Goal: Task Accomplishment & Management: Manage account settings

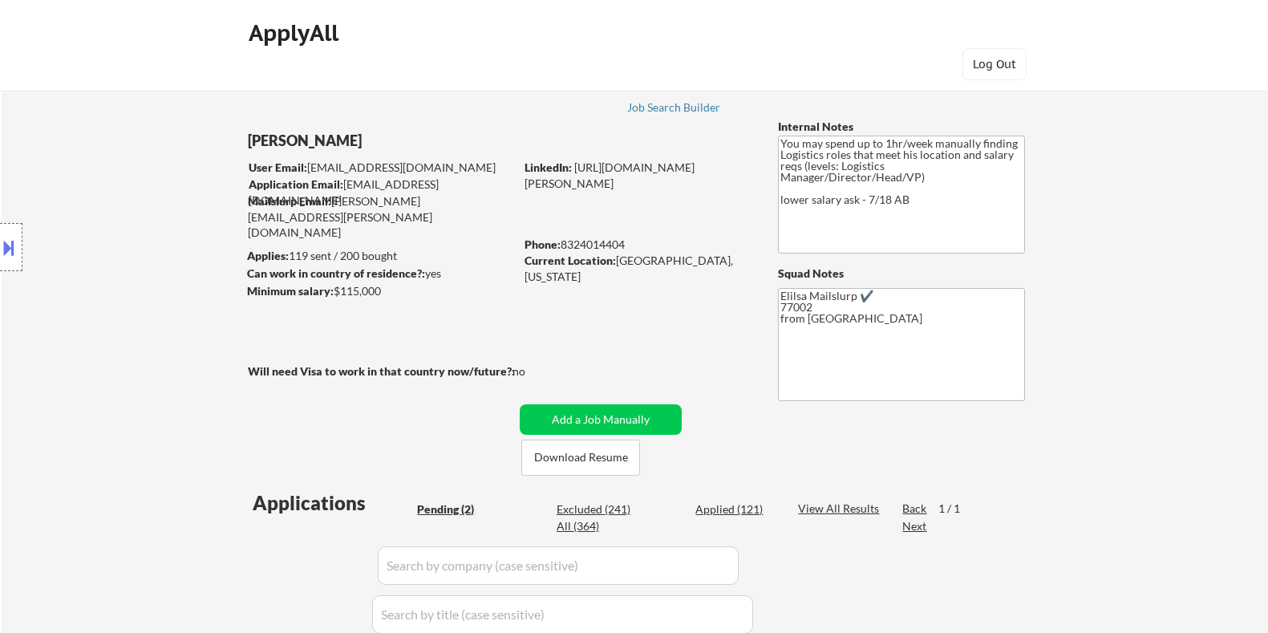
select select ""pending""
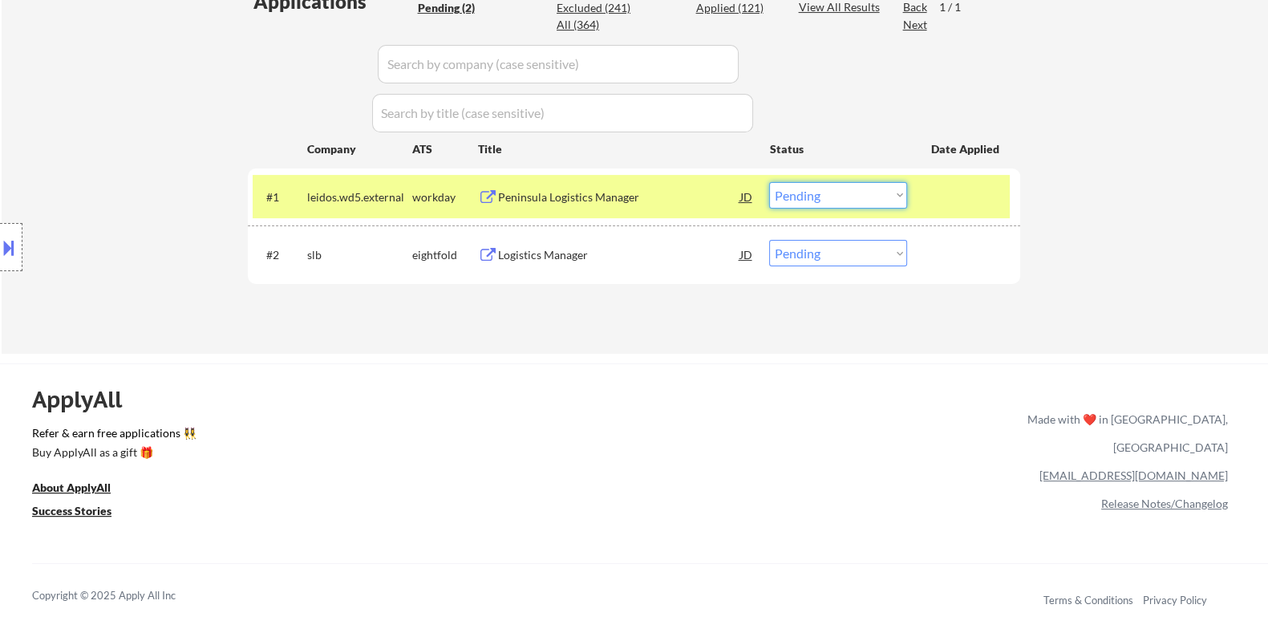
click at [874, 202] on select "Choose an option... Pending Applied Excluded (Questions) Excluded (Expired) Exc…" at bounding box center [838, 195] width 138 height 26
click at [769, 182] on select "Choose an option... Pending Applied Excluded (Questions) Excluded (Expired) Exc…" at bounding box center [838, 195] width 138 height 26
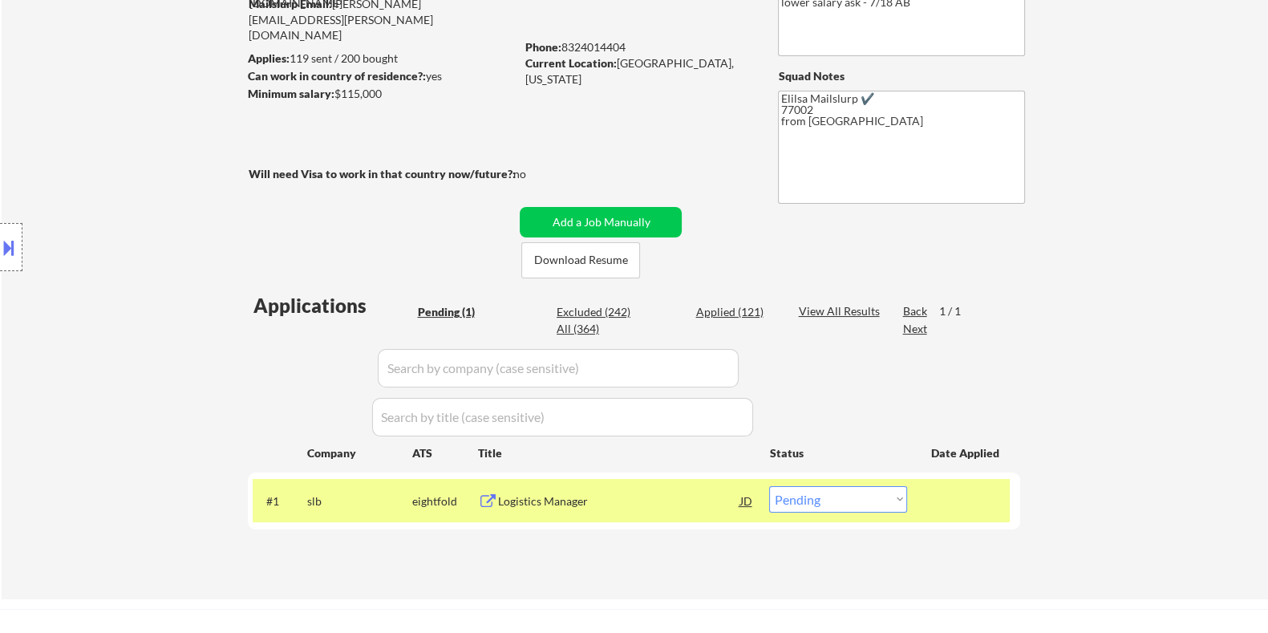
scroll to position [99, 0]
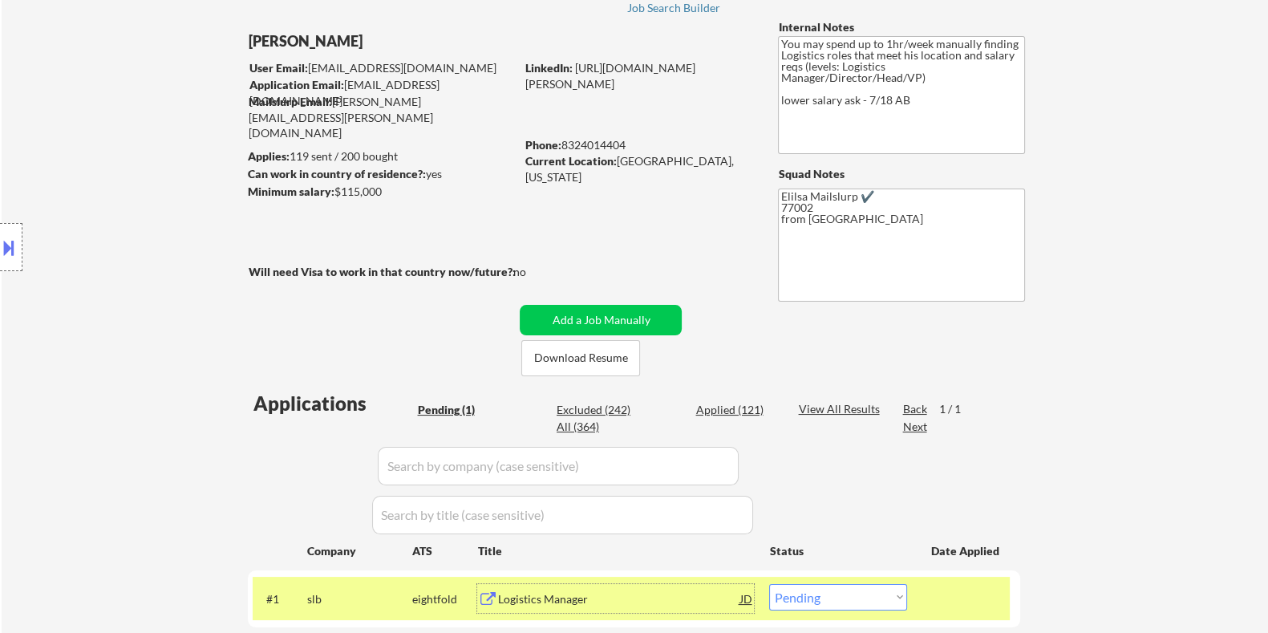
click at [558, 584] on div "Logistics Manager" at bounding box center [618, 598] width 242 height 29
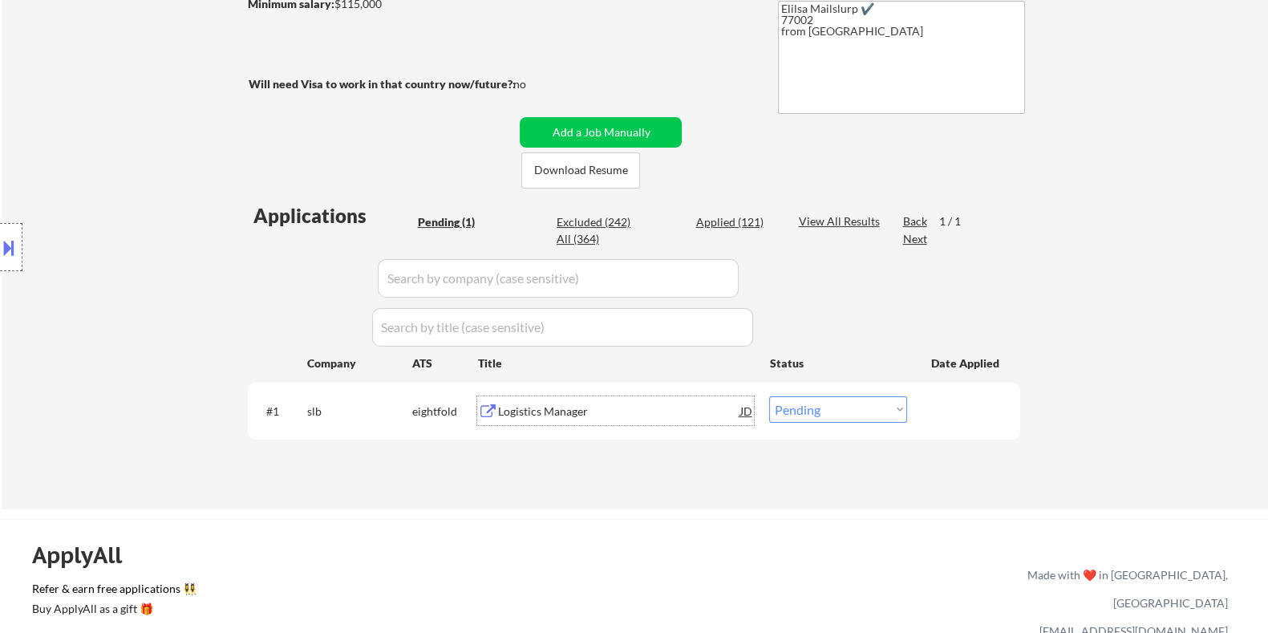
scroll to position [301, 0]
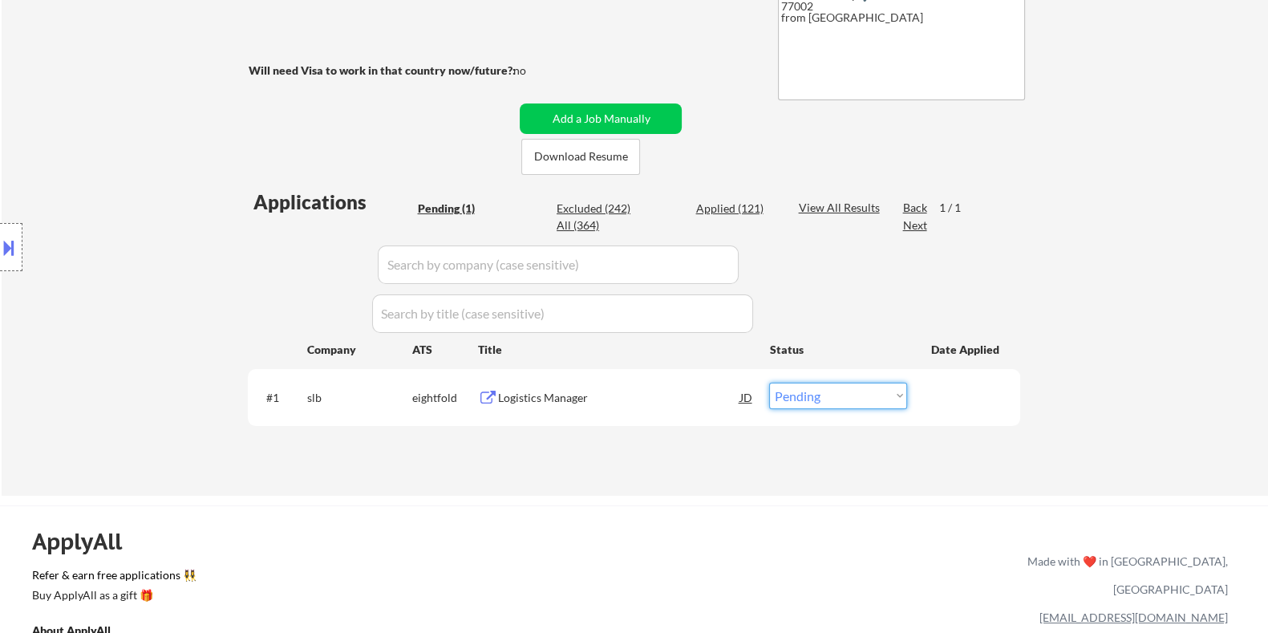
click at [840, 398] on select "Choose an option... Pending Applied Excluded (Questions) Excluded (Expired) Exc…" at bounding box center [838, 395] width 138 height 26
select select ""excluded__bad_match_""
click at [769, 382] on select "Choose an option... Pending Applied Excluded (Questions) Excluded (Expired) Exc…" at bounding box center [838, 395] width 138 height 26
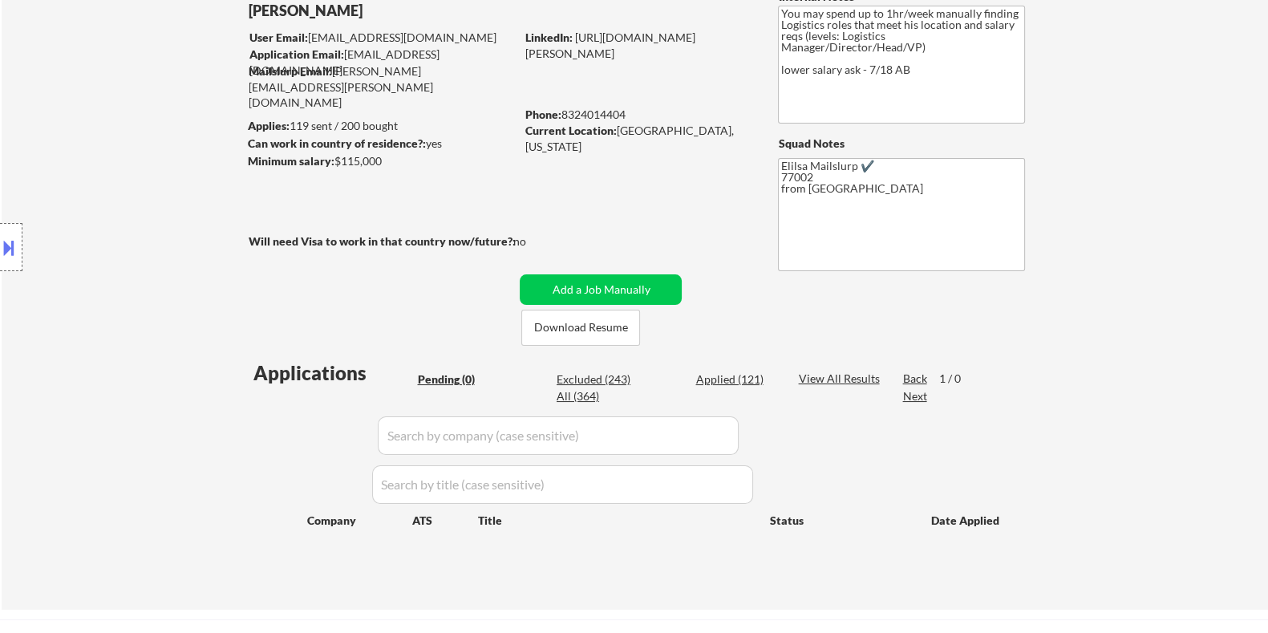
scroll to position [99, 0]
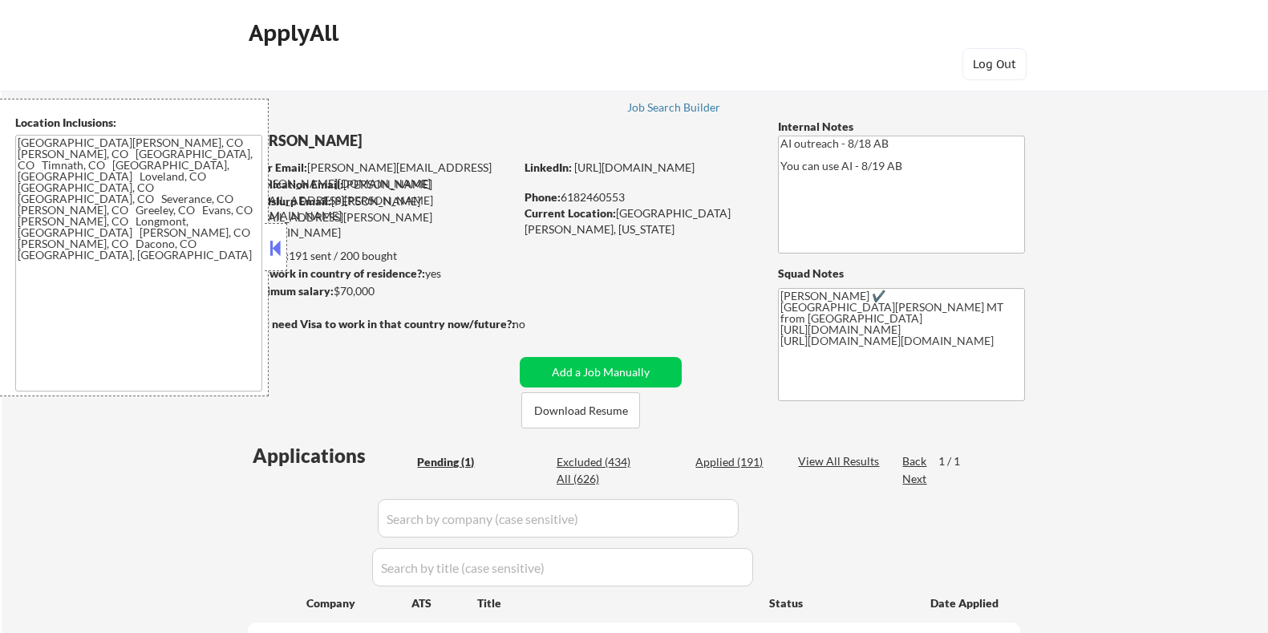
select select ""pending""
